Goal: Communication & Community: Answer question/provide support

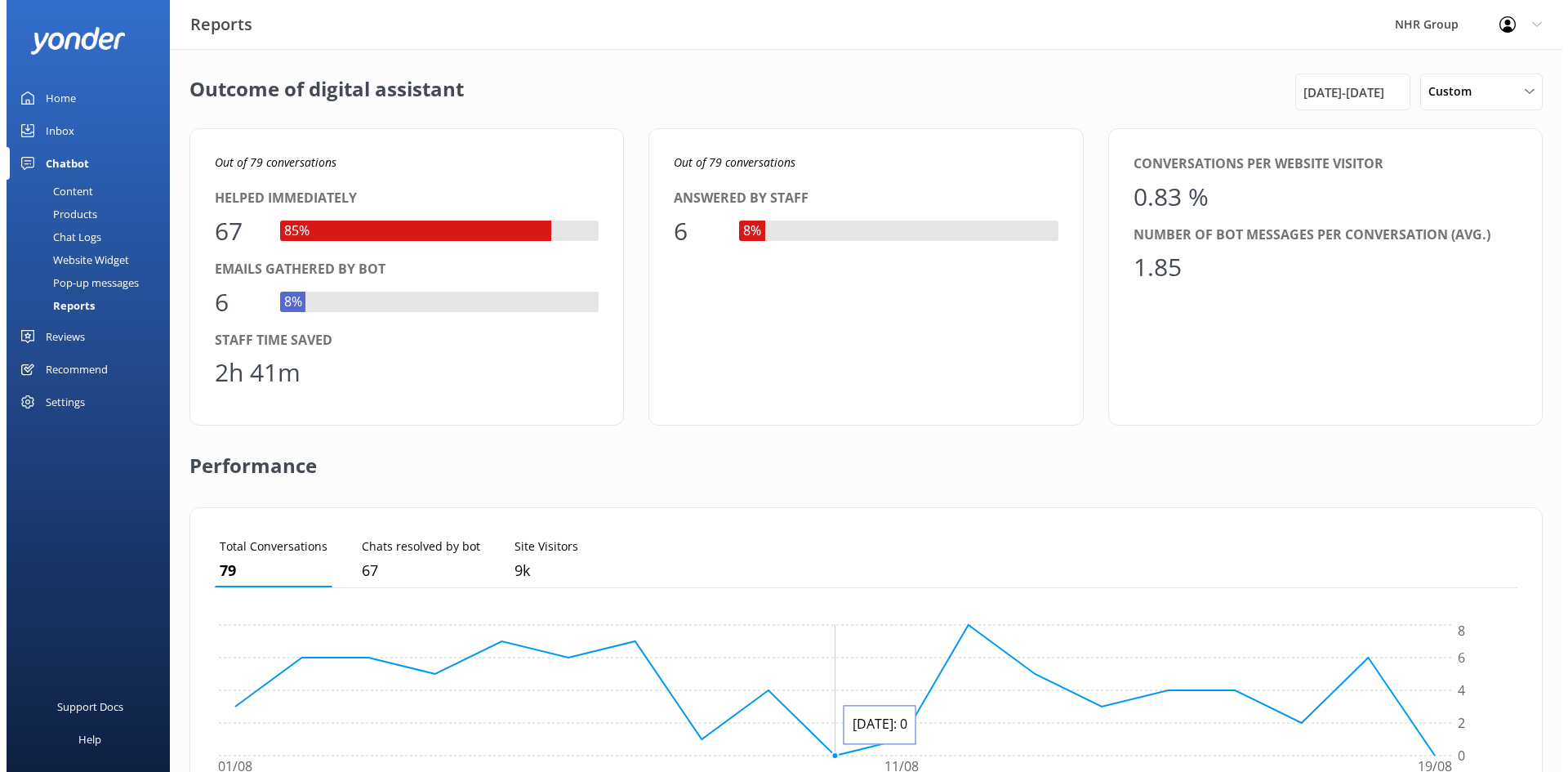
scroll to position [152, 1291]
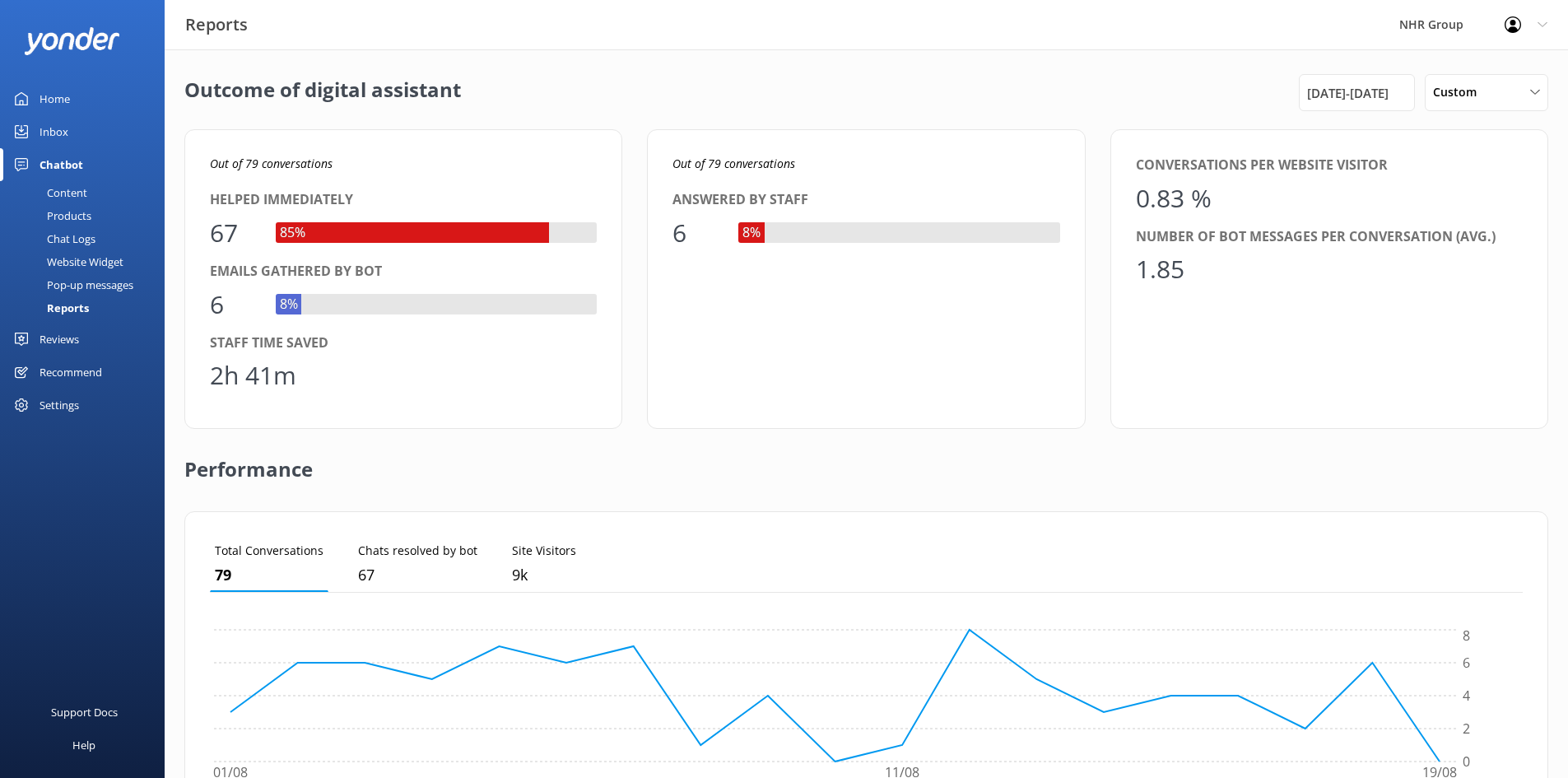
click at [89, 128] on link "Inbox" at bounding box center [82, 132] width 165 height 33
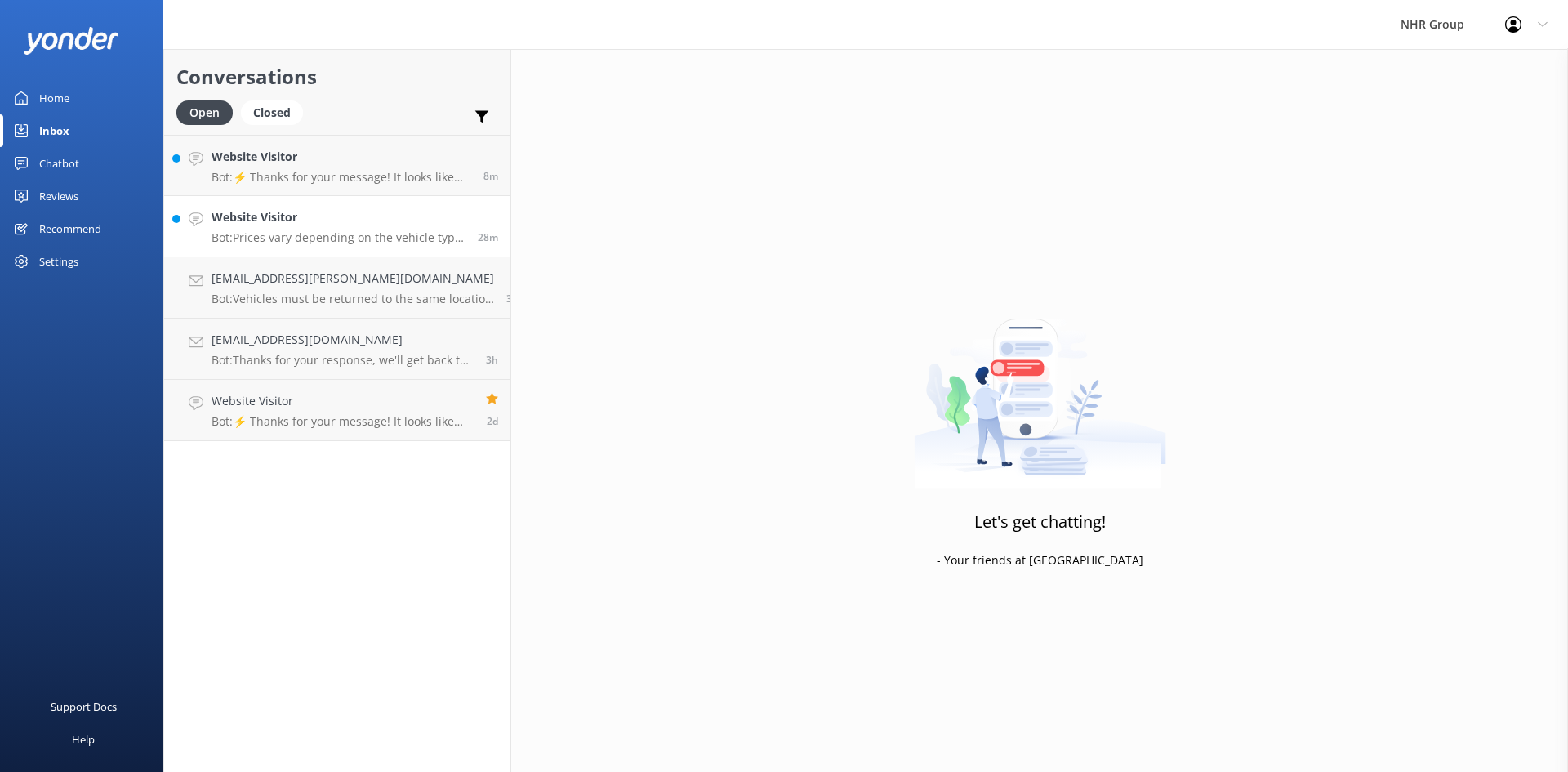
click at [273, 218] on h4 "Website Visitor" at bounding box center [338, 217] width 254 height 18
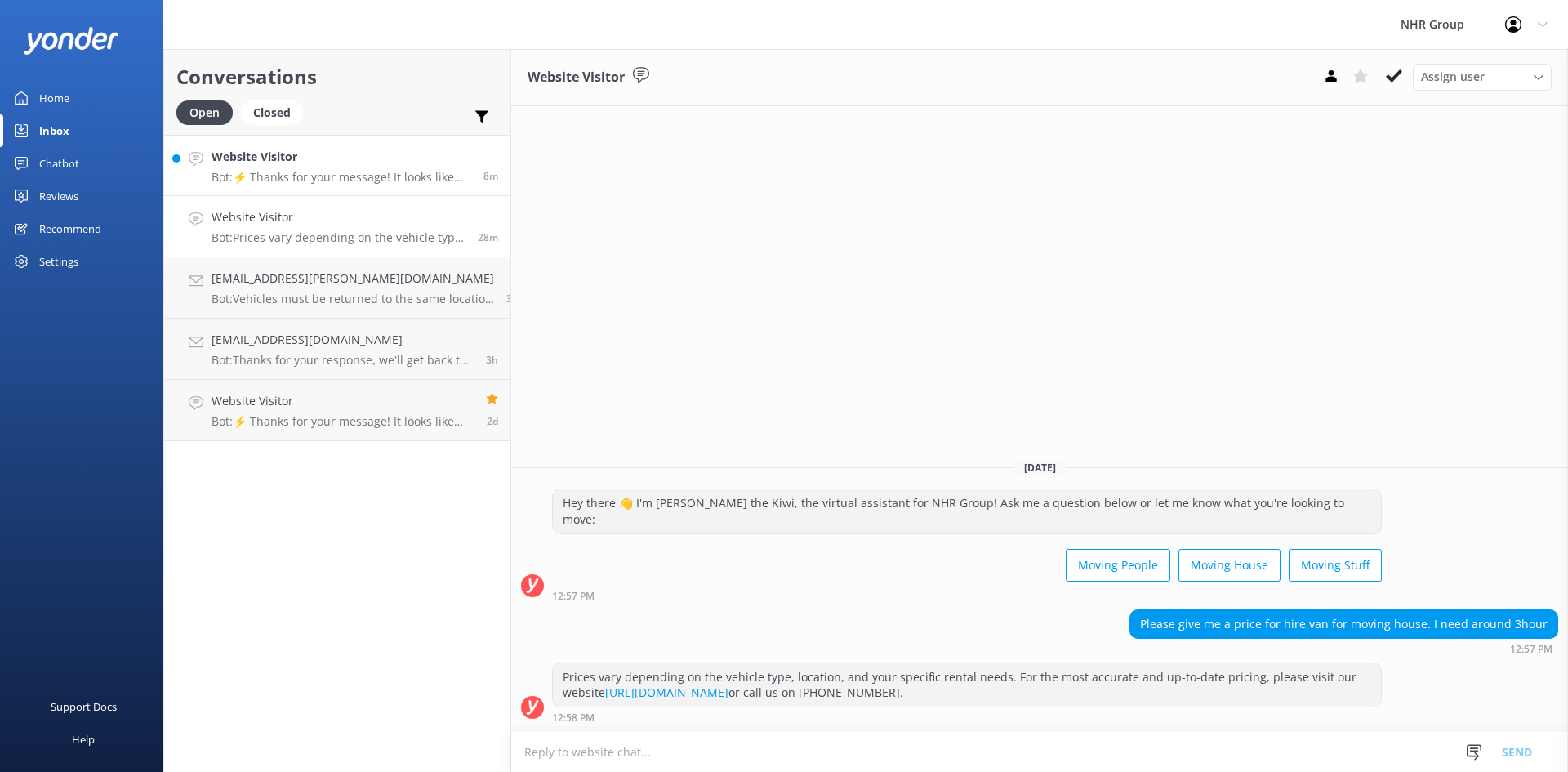
click at [313, 169] on div "Website Visitor Bot: ⚡ Thanks for your message! It looks like this one might be…" at bounding box center [341, 165] width 259 height 35
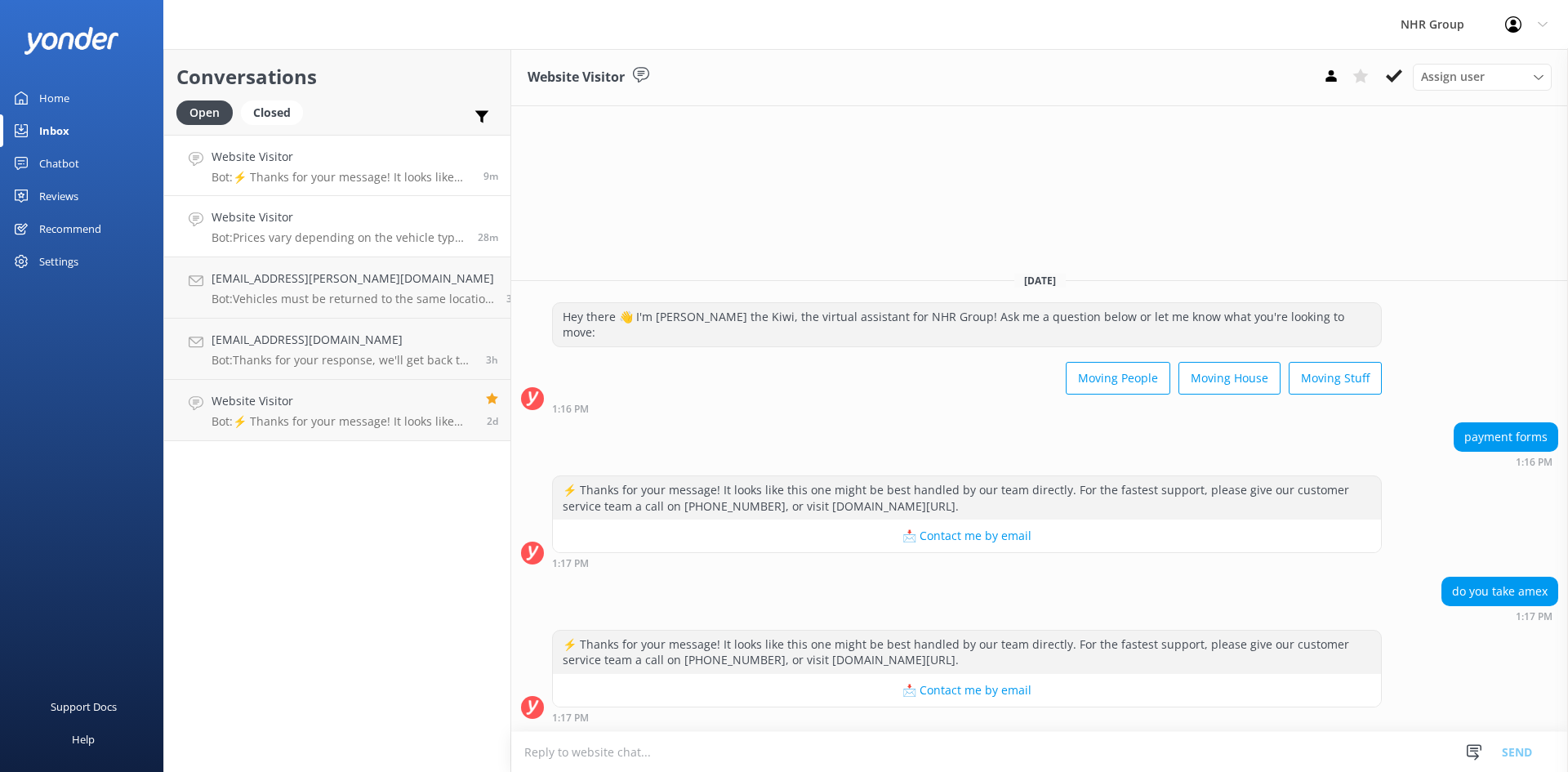
click at [316, 238] on p "Bot: Prices vary depending on the vehicle type, location, and your specific ren…" at bounding box center [338, 238] width 254 height 14
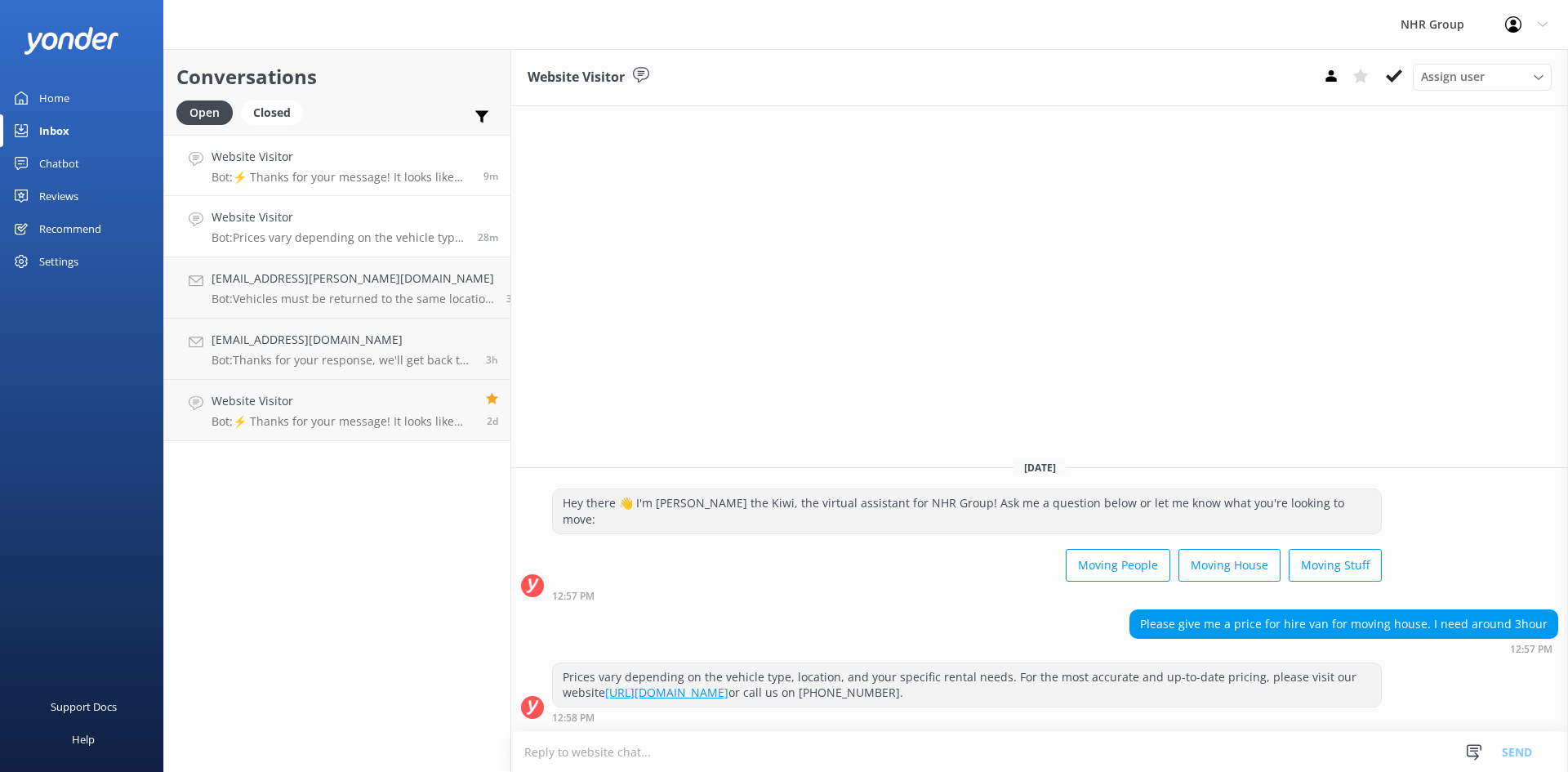
click at [336, 169] on div "Website Visitor Bot: ⚡ Thanks for your message! It looks like this one might be…" at bounding box center [341, 165] width 259 height 35
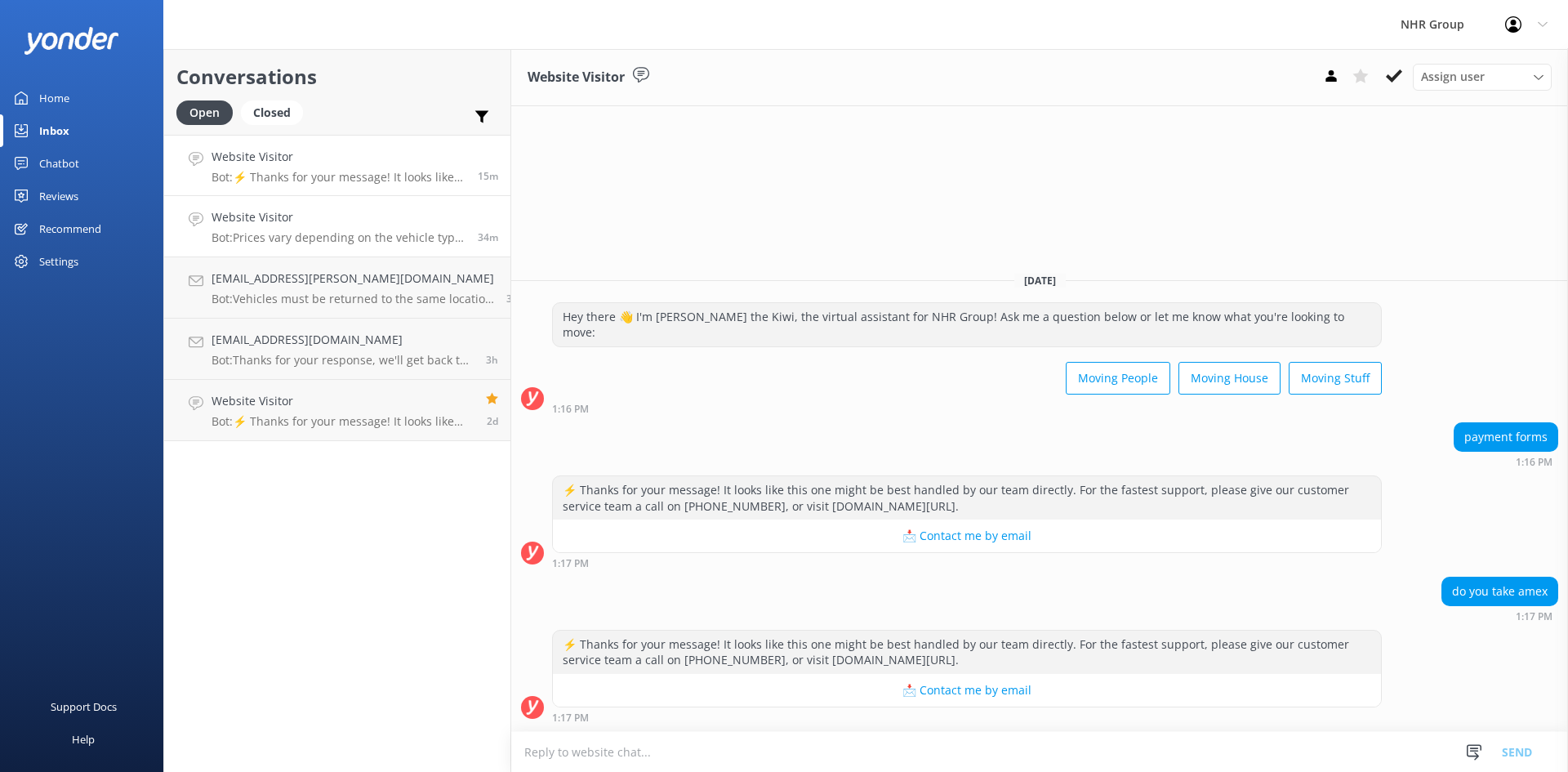
click at [319, 208] on link "Website Visitor Bot: Prices vary depending on the vehicle type, location, and y…" at bounding box center [337, 227] width 346 height 61
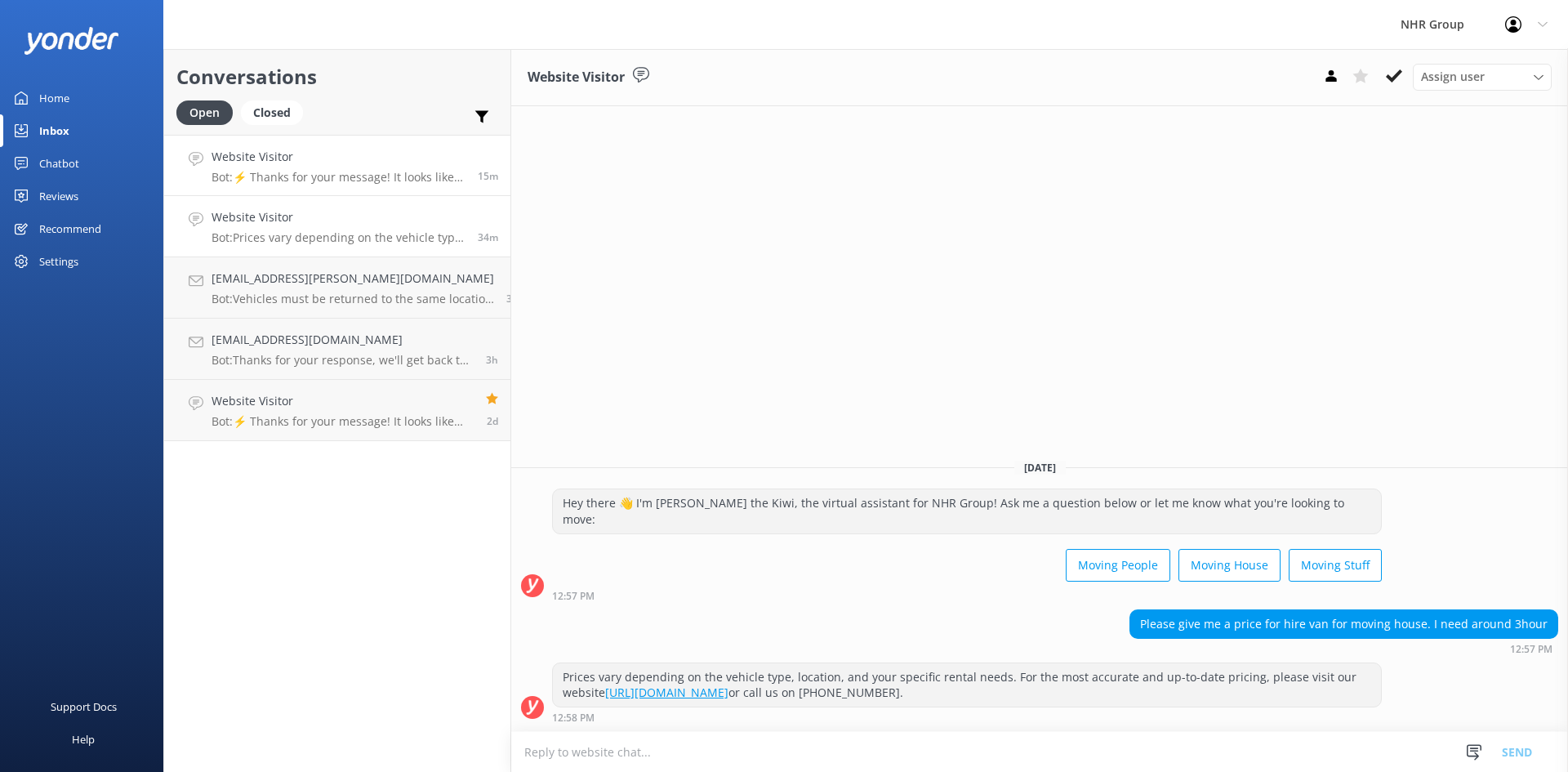
click at [343, 155] on h4 "Website Visitor" at bounding box center [338, 157] width 254 height 18
